Goal: Use online tool/utility

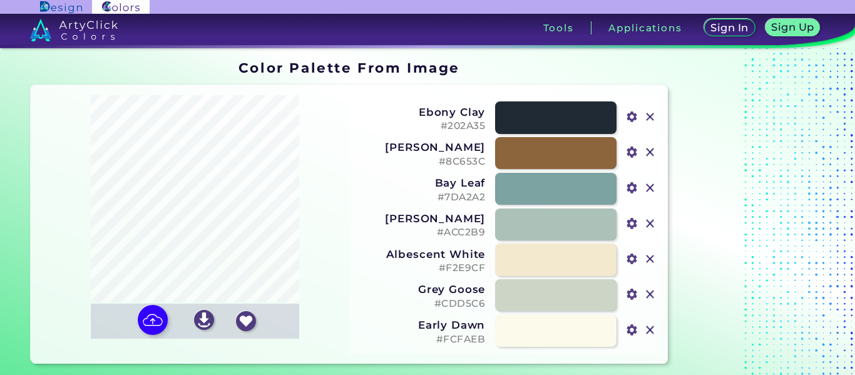
type input "#202a35"
type input "#8c653c"
type input "#7da2a2"
type input "#acc2b9"
type input "#f2e9cf"
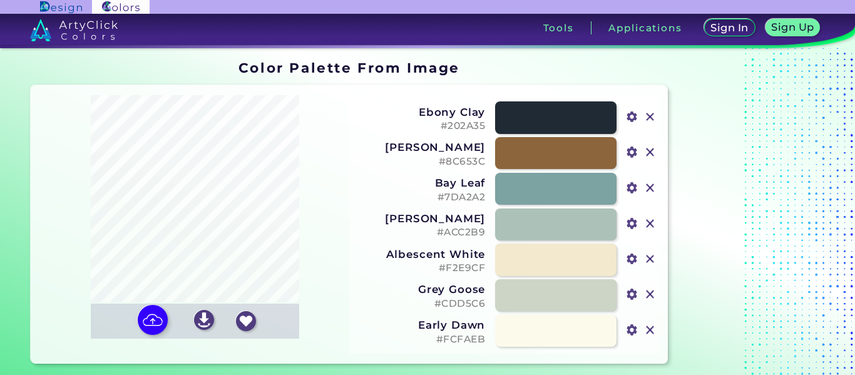
type input "#cdd5c6"
type input "#fcfaeb"
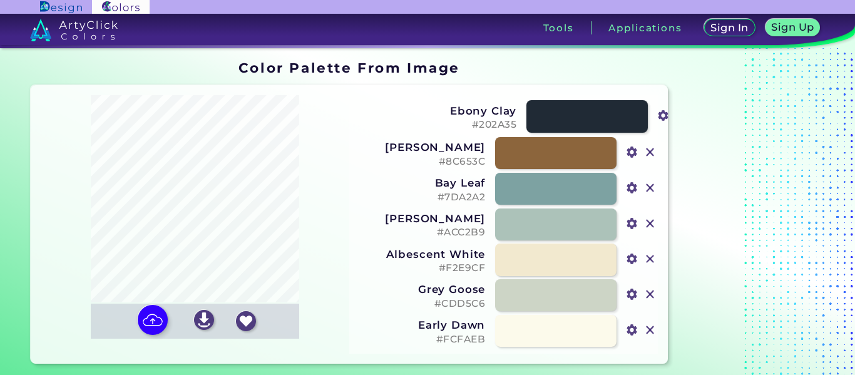
drag, startPoint x: 438, startPoint y: 125, endPoint x: 469, endPoint y: 123, distance: 31.3
click at [469, 123] on h5 "#202A35" at bounding box center [453, 125] width 128 height 12
